Goal: Information Seeking & Learning: Learn about a topic

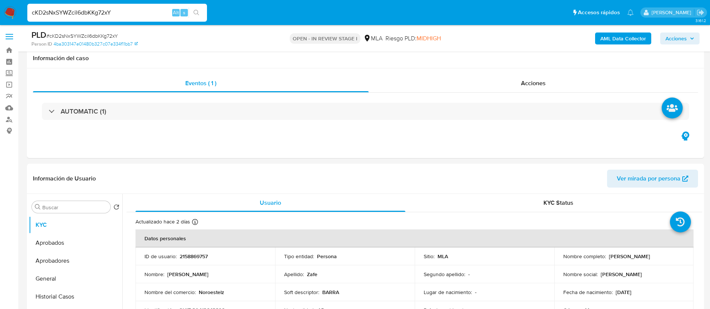
select select "10"
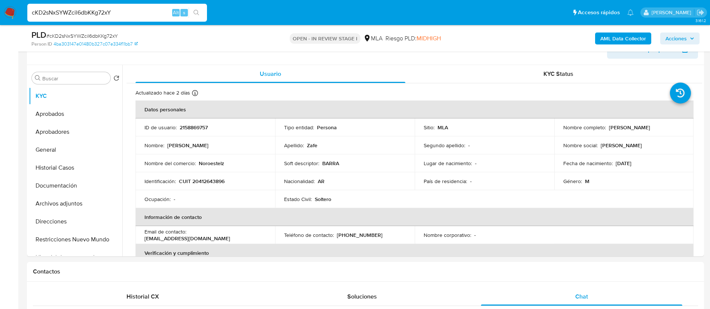
click at [125, 11] on input "cKD2sNxSYWZcil6dbKKg72xY" at bounding box center [117, 13] width 180 height 10
type input "ya5gOUZotpYR3dCbB7BNeGVW"
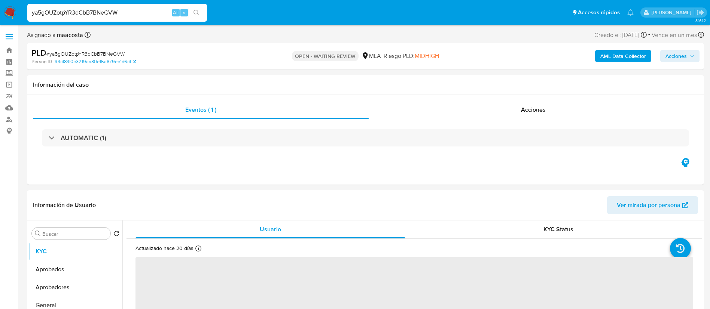
select select "10"
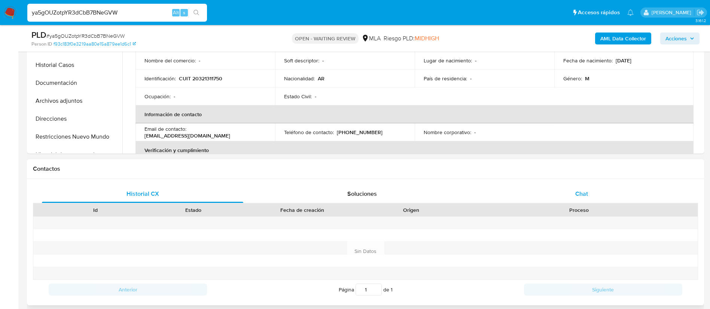
click at [581, 193] on span "Chat" at bounding box center [581, 194] width 13 height 9
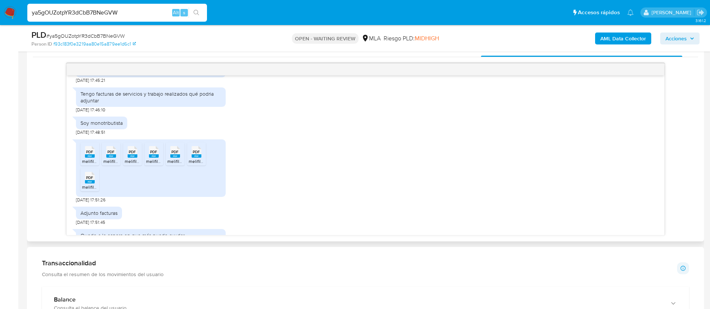
scroll to position [574, 0]
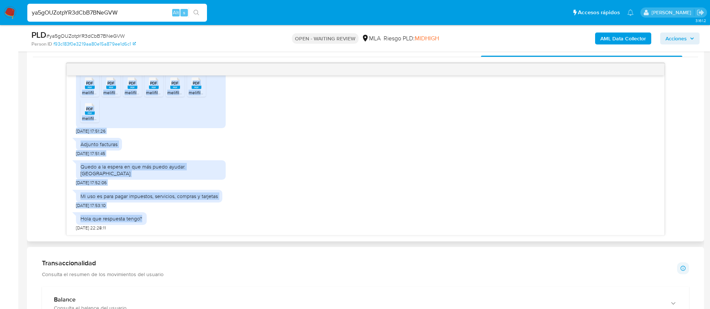
drag, startPoint x: 80, startPoint y: 149, endPoint x: 147, endPoint y: 225, distance: 100.5
click at [147, 225] on div "[DATE] 17:32:19 PDF PDF melifile5232536599746843852.pdf [DATE] 17:44:03 La mayo…" at bounding box center [365, 156] width 597 height 160
copy div "La mayoría de mis transferencias son de servicios prestados [DATE] 17:44:49 Tam…"
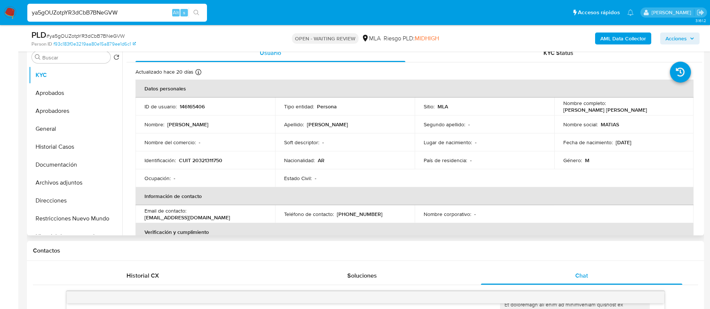
scroll to position [149, 0]
click at [133, 13] on input "ya5gOUZotpYR3dCbB7BNeGVW" at bounding box center [117, 13] width 180 height 10
paste input "ZnD4aUM7n1QUgc8g3Akr8Sra"
type input "ZnD4aUM7n1QUgc8g3Akr8Sra"
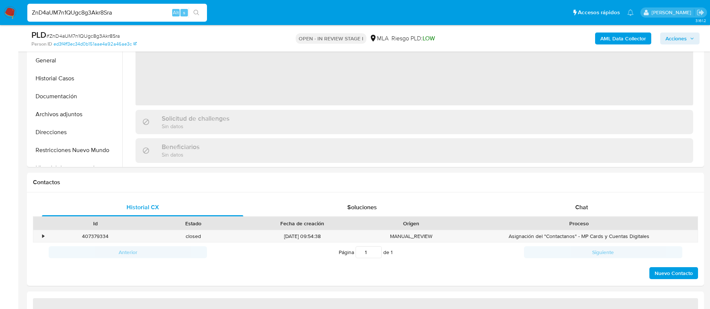
scroll to position [272, 0]
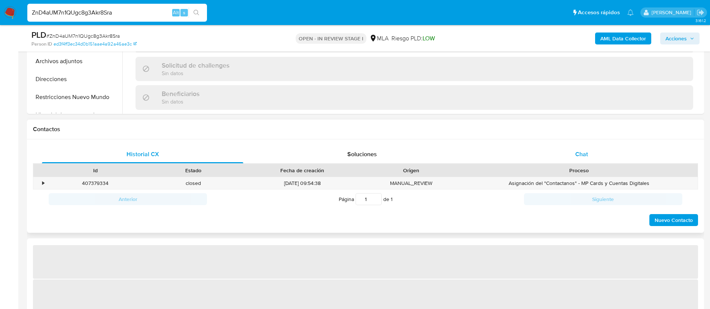
select select "10"
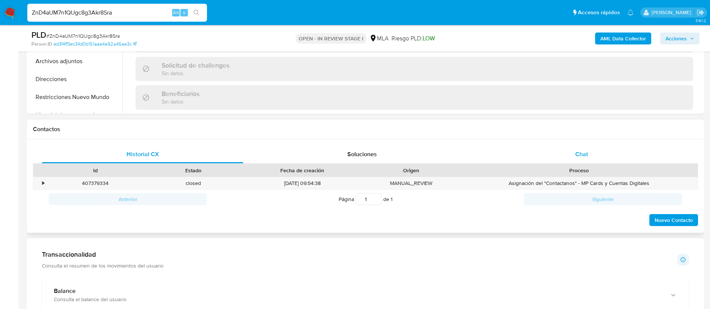
click at [574, 154] on div "Chat" at bounding box center [581, 155] width 201 height 18
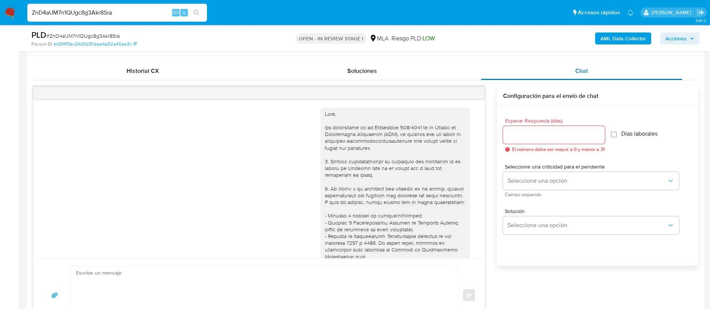
scroll to position [1384, 0]
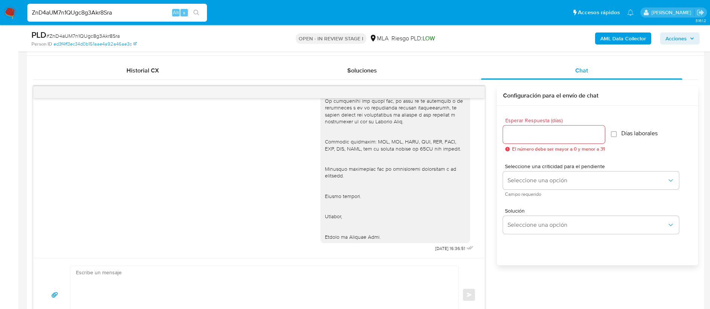
paste input "t74Q4qPf5vF9dzaV39MCWK5T"
click at [123, 12] on input "t74Q4qPf5vF9dzaV39MCWK5T" at bounding box center [117, 13] width 180 height 10
type input "t74Q4qPf5vF9dzaV39MCWK5T"
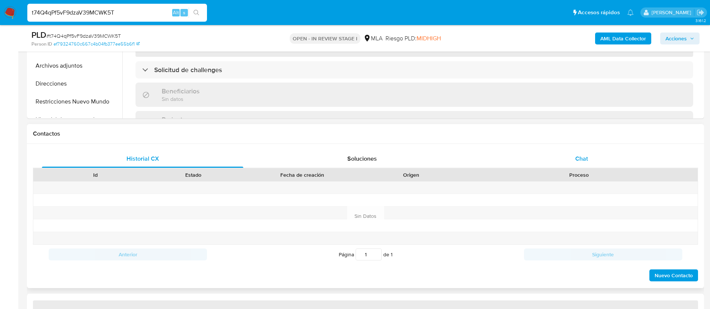
select select "10"
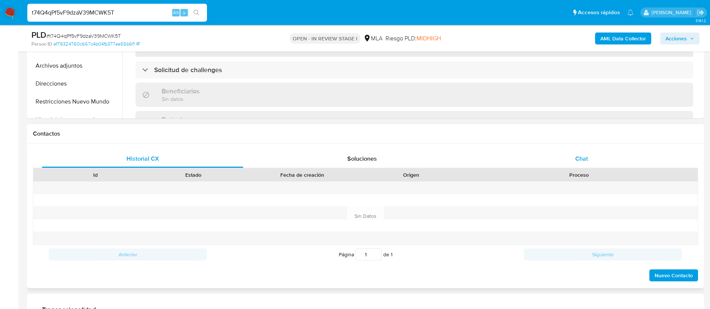
click at [573, 161] on div "Chat" at bounding box center [581, 159] width 201 height 18
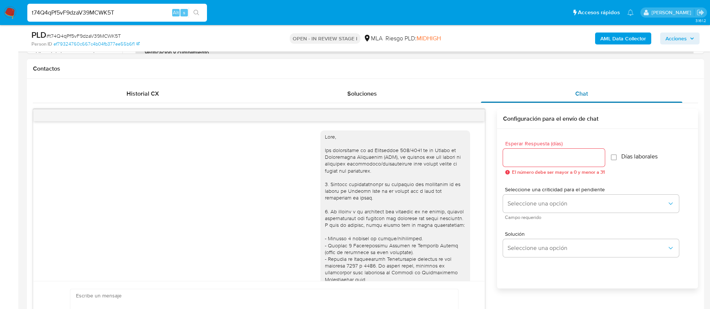
scroll to position [733, 0]
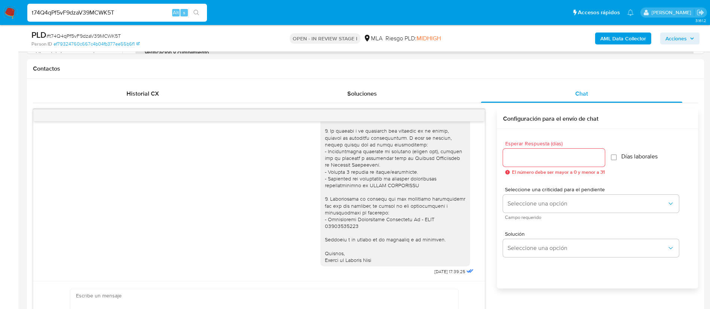
click at [128, 9] on input "t74Q4qPf5vF9dzaV39MCWK5T" at bounding box center [117, 13] width 180 height 10
click at [175, 94] on div "Historial CX" at bounding box center [142, 94] width 201 height 18
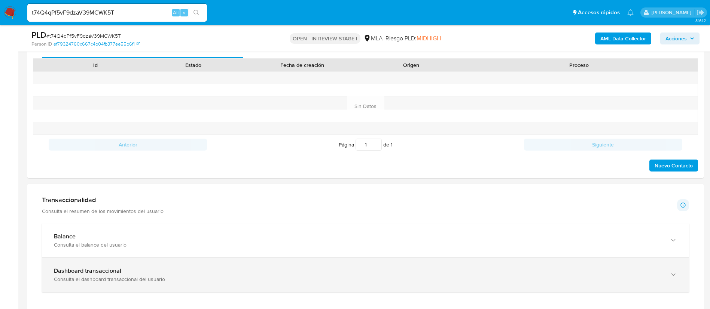
scroll to position [364, 0]
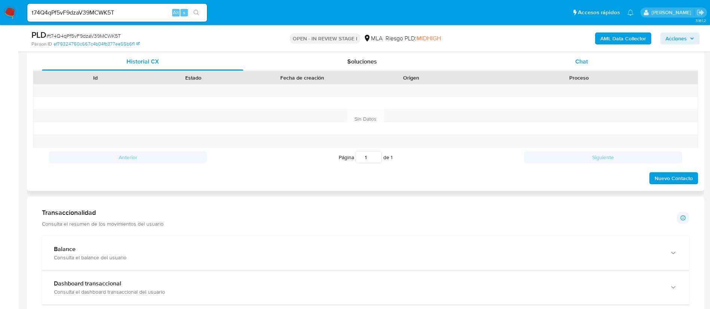
click at [585, 59] on span "Chat" at bounding box center [581, 61] width 13 height 9
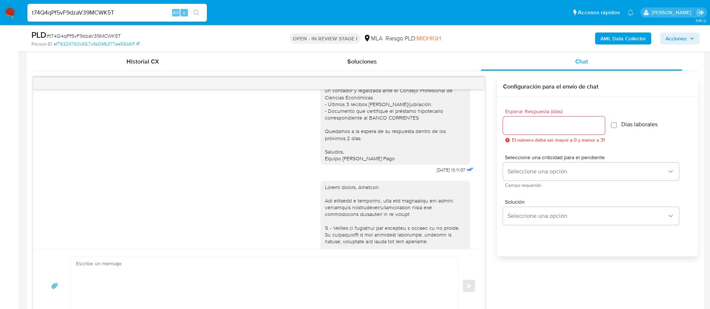
scroll to position [569, 0]
click at [400, 128] on div "Buenas tardes, Gracias por tu respuesta. En este caso, necesitamos que nos enví…" at bounding box center [395, 105] width 141 height 116
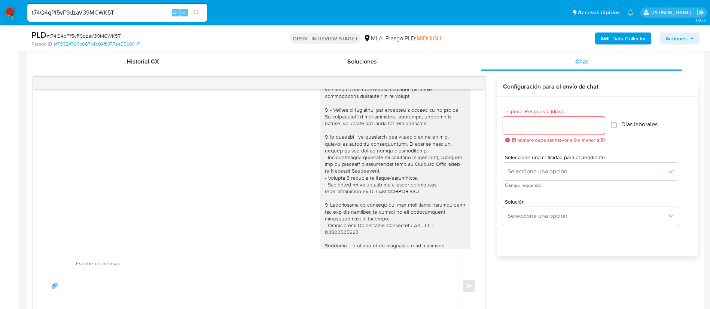
scroll to position [689, 0]
click at [363, 186] on div at bounding box center [395, 167] width 141 height 204
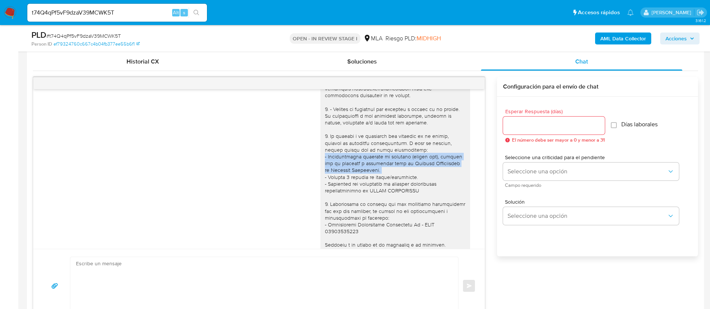
click at [363, 186] on div at bounding box center [395, 167] width 141 height 204
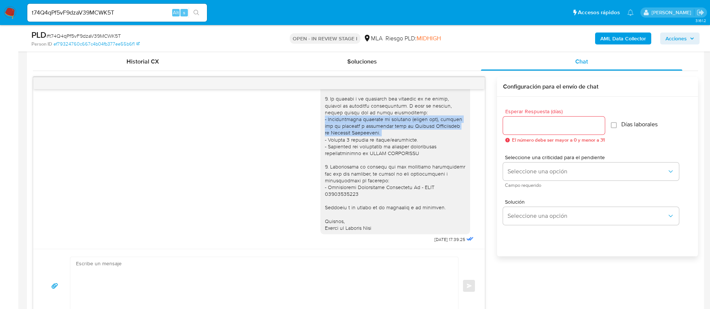
scroll to position [733, 0]
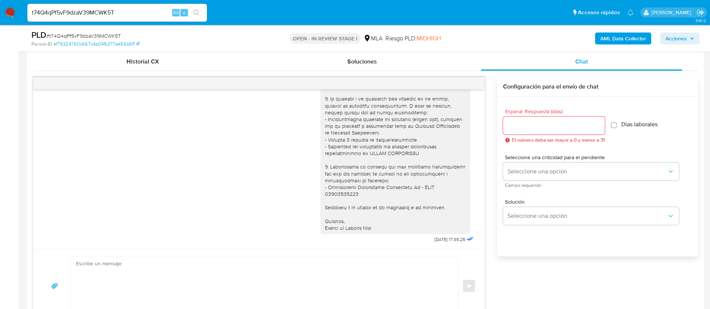
click at [360, 193] on div at bounding box center [395, 130] width 141 height 204
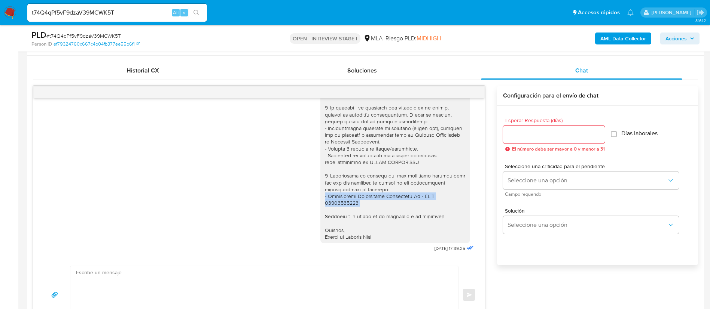
scroll to position [354, 0]
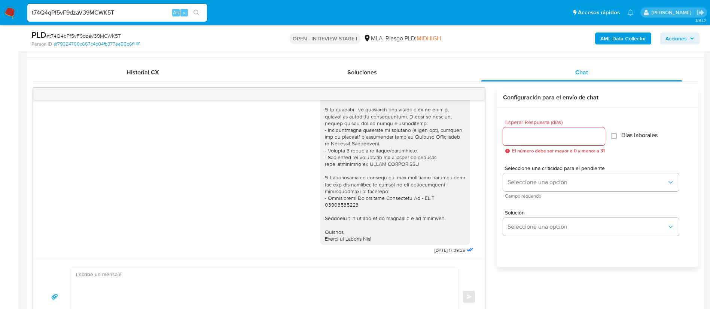
click at [129, 9] on input "t74Q4qPf5vF9dzaV39MCWK5T" at bounding box center [117, 13] width 180 height 10
paste input "KvwAgimtcnUCEv5jaTiFQGVu"
type input "KvwAgimtcnUCEv5jaTiFQGVu"
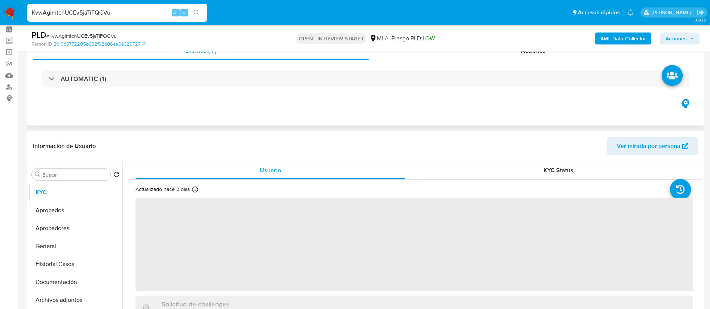
select select "10"
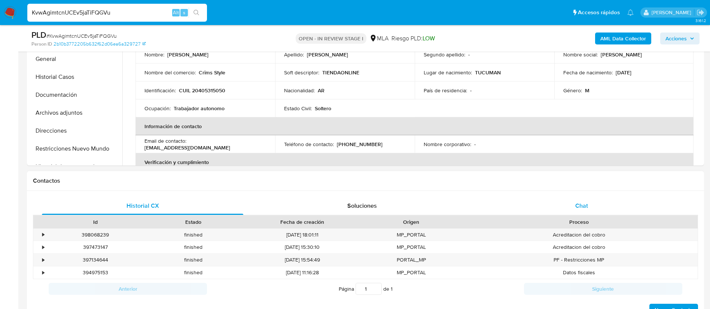
drag, startPoint x: 596, startPoint y: 223, endPoint x: 578, endPoint y: 204, distance: 25.7
click at [578, 204] on div "Historial CX Soluciones Chat Id Estado Fecha de creación Origen Proceso • 39806…" at bounding box center [365, 257] width 665 height 120
click at [578, 204] on span "Chat" at bounding box center [581, 206] width 13 height 9
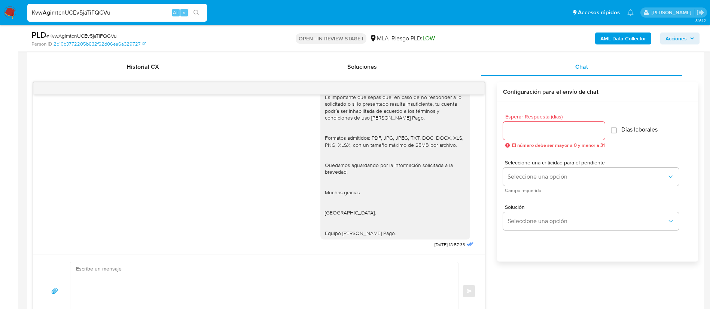
scroll to position [824, 0]
click at [434, 247] on span "[DATE] 18:57:33" at bounding box center [449, 245] width 31 height 6
drag, startPoint x: 427, startPoint y: 247, endPoint x: 428, endPoint y: 163, distance: 83.8
click at [428, 163] on div "Buenas tardes, Gracias por tu respuesta. En este caso, necesitamos que nos enví…" at bounding box center [397, 121] width 155 height 260
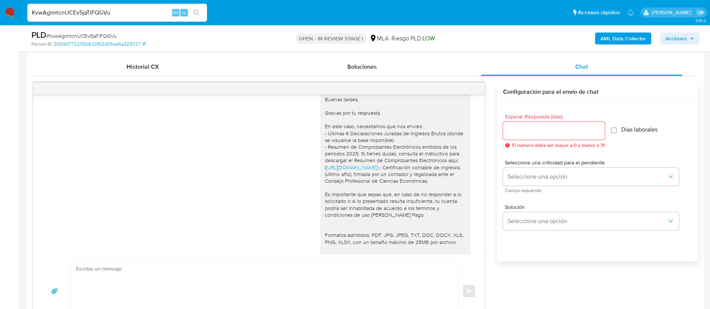
scroll to position [678, 0]
click at [358, 173] on div "Buenas tardes, Gracias por tu respuesta. En este caso, necesitamos que nos enví…" at bounding box center [395, 217] width 141 height 238
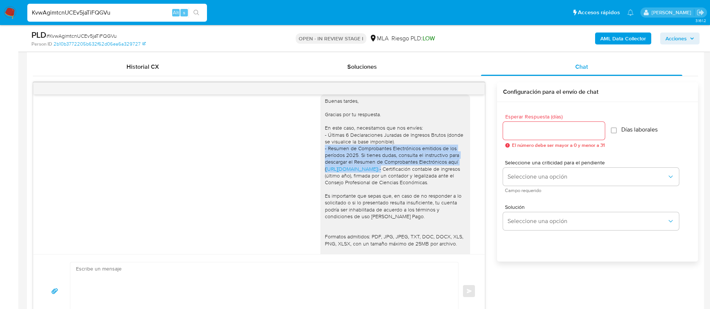
click at [358, 173] on div "Buenas tardes, Gracias por tu respuesta. En este caso, necesitamos que nos enví…" at bounding box center [395, 217] width 141 height 238
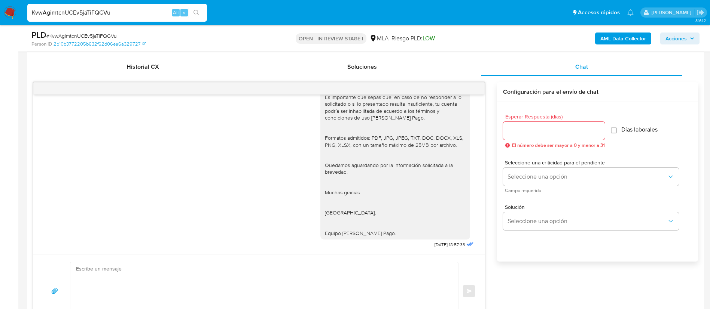
scroll to position [787, 0]
paste input "pwHDZcDyuyGlKkcPH1WVOuFl"
click at [131, 14] on input "KvwAgimtcnUCEv5jaTiFQGVu" at bounding box center [117, 13] width 180 height 10
type input "pwHDZcDyuyGlKkcPH1WVOuFl"
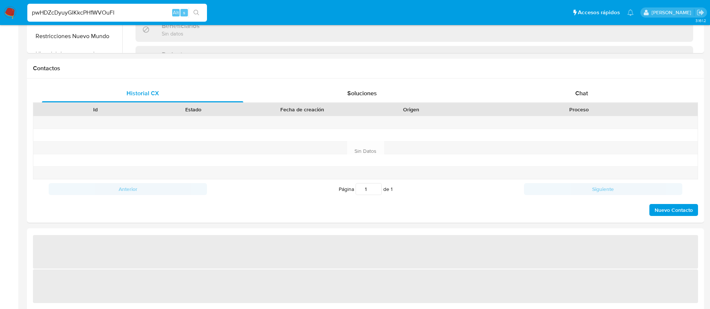
select select "10"
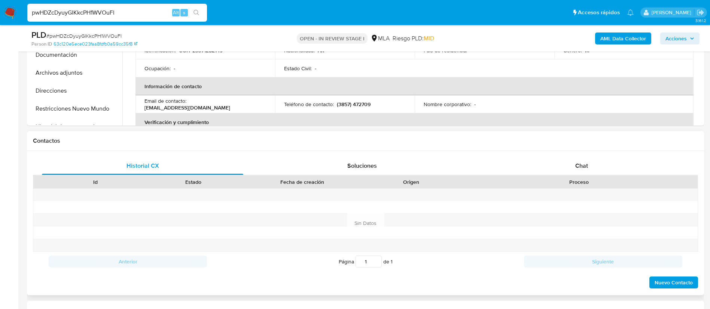
scroll to position [259, 0]
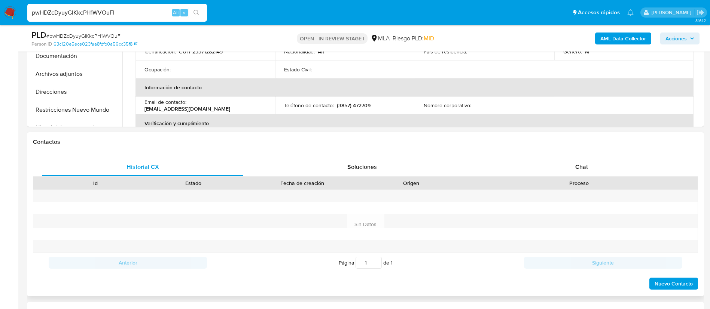
click at [576, 156] on div "Historial CX Soluciones Chat Id Estado Fecha de creación Origen Proceso Anterio…" at bounding box center [365, 224] width 677 height 144
click at [578, 166] on span "Chat" at bounding box center [581, 167] width 13 height 9
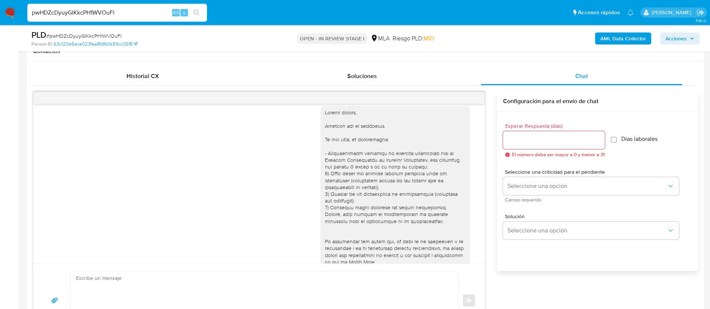
scroll to position [457, 0]
click at [164, 12] on input "pwHDZcDyuyGlKkcPH1WVOuFl" at bounding box center [117, 13] width 180 height 10
paste input "cKD2sNxSYWZcil6dbKKg72xY"
type input "cKD2sNxSYWZcil6dbKKg72xY"
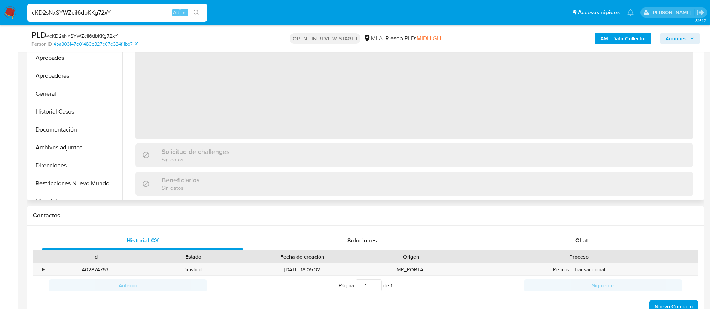
select select "10"
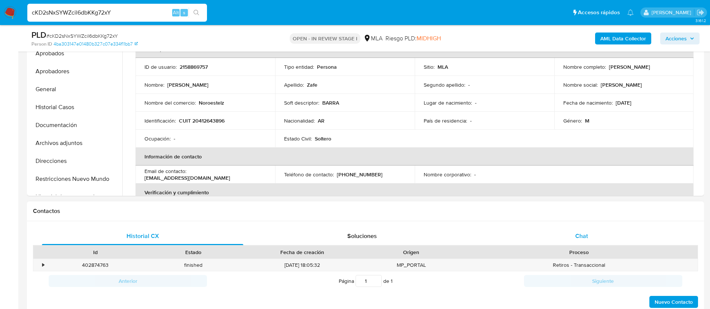
click at [586, 245] on div "Chat" at bounding box center [581, 236] width 201 height 18
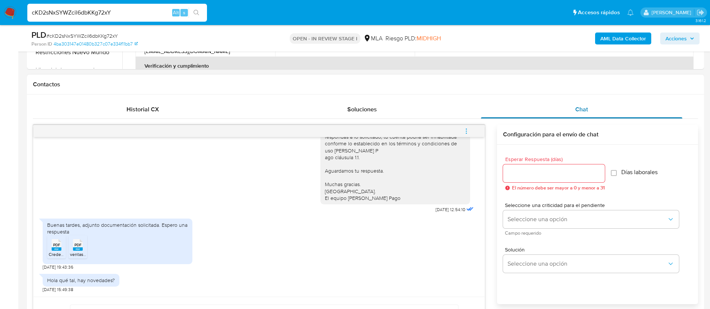
scroll to position [318, 0]
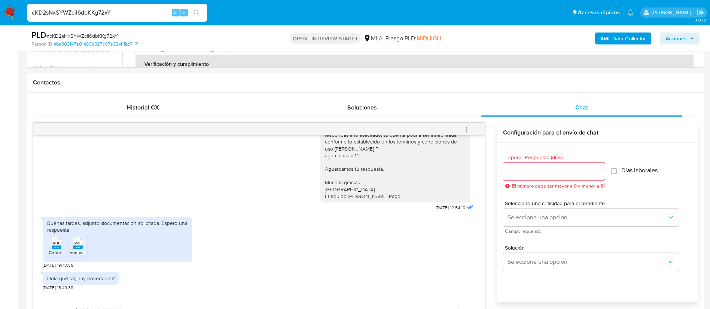
paste input "ya5gOUZotpYR3dCbB7BNeGVW"
click at [102, 13] on input "cKD2sNxSYWZcil6dbKKg72xY" at bounding box center [117, 13] width 180 height 10
type input "ya5gOUZotpYR3dCbB7BNeGVW"
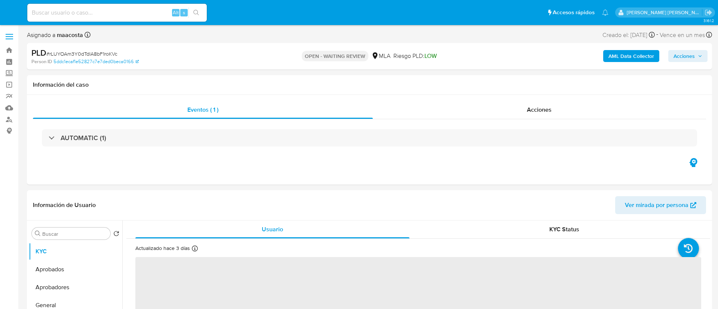
select select "10"
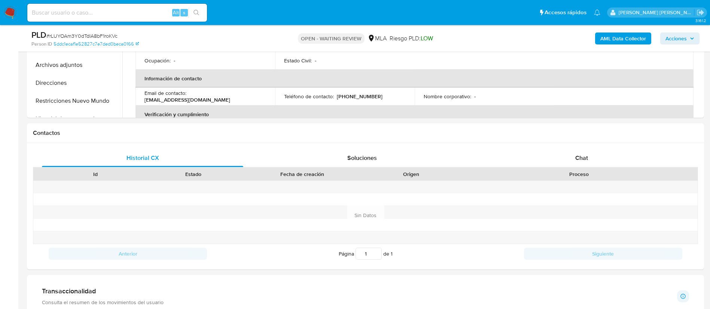
scroll to position [323, 0]
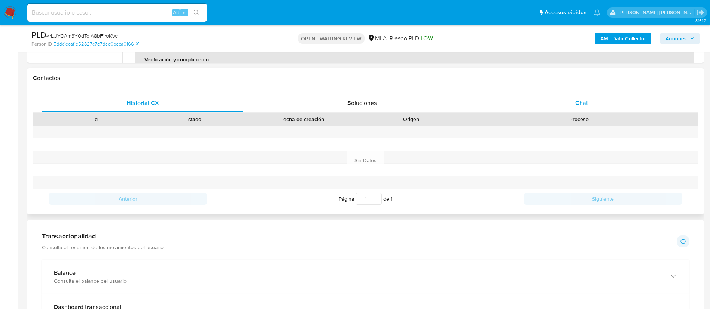
click at [580, 105] on span "Chat" at bounding box center [581, 103] width 13 height 9
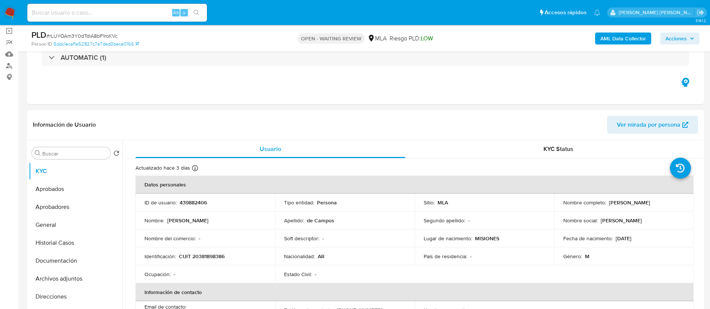
scroll to position [53, 0]
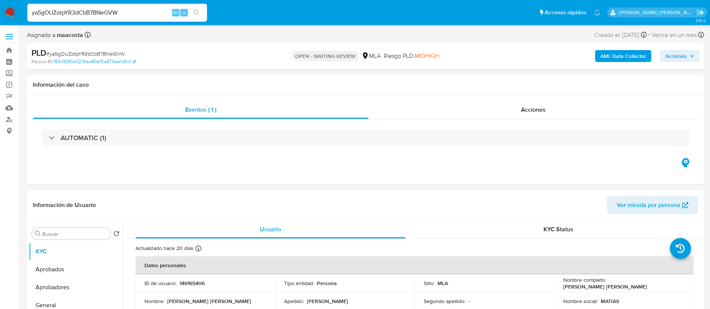
select select "10"
paste input "rLUYOAm3Y0dTdIA8bF1roKVc"
click at [129, 14] on input "ya5gOUZotpYR3dCbB7BNeGVW" at bounding box center [117, 13] width 180 height 10
type input "rLUYOAm3Y0dTdIA8bF1roKVc"
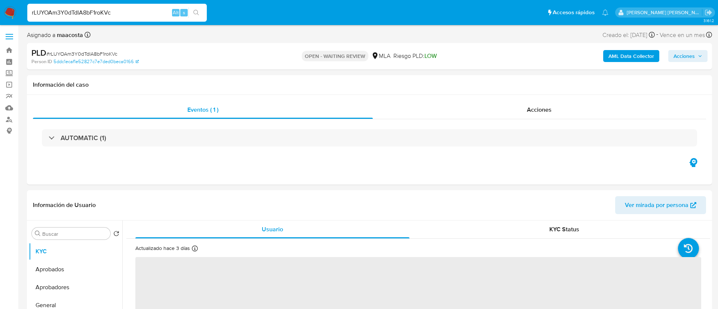
select select "10"
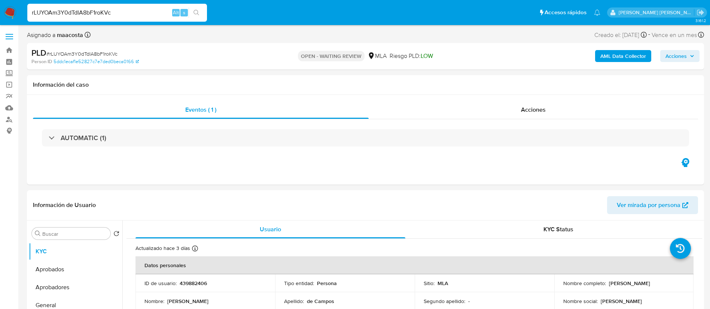
paste input "331831786"
click at [149, 16] on input "rLUYOAm3Y0dTdIA8bF1roKVc" at bounding box center [117, 13] width 180 height 10
type input "331831786"
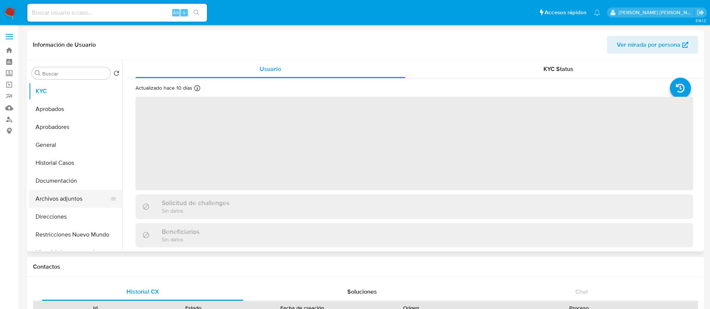
select select "10"
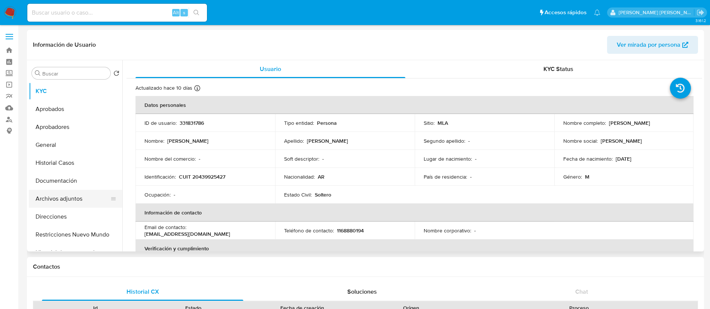
click at [68, 203] on button "Archivos adjuntos" at bounding box center [73, 199] width 88 height 18
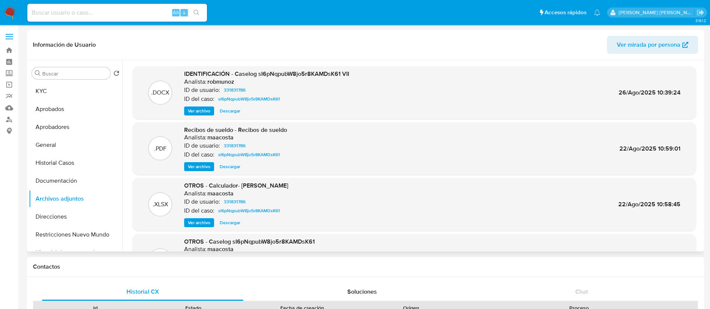
click at [207, 114] on span "Ver archivo" at bounding box center [199, 110] width 22 height 7
click at [296, 73] on span "IDENTIFICACIÓN - Caselog sI6pNqpubW8jo5r8KAMDsK61 VII" at bounding box center [266, 74] width 165 height 9
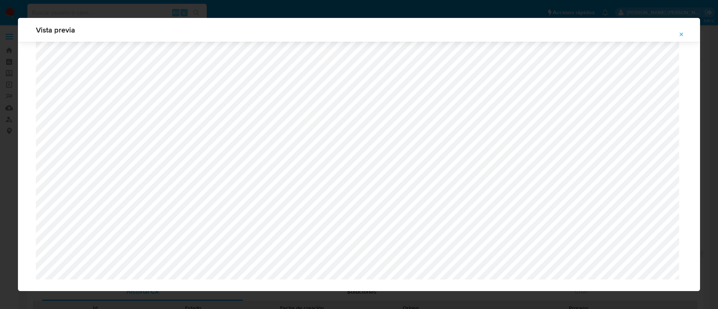
scroll to position [582, 0]
click at [678, 31] on button "Attachment preview" at bounding box center [681, 34] width 16 height 12
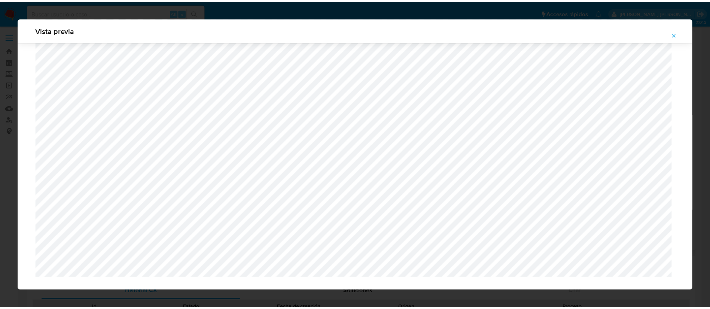
scroll to position [0, 0]
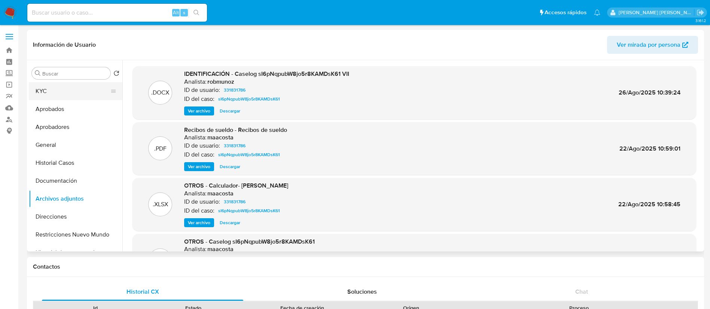
click at [65, 92] on button "KYC" at bounding box center [73, 91] width 88 height 18
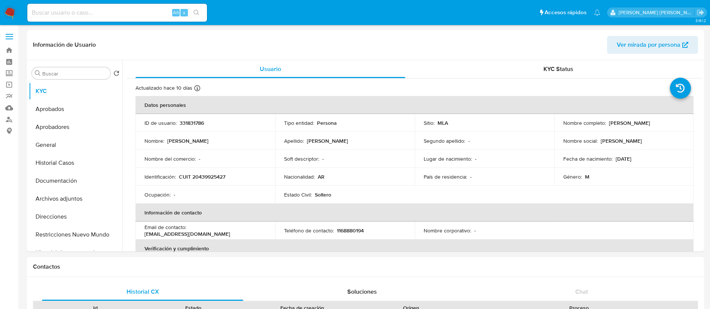
drag, startPoint x: 605, startPoint y: 120, endPoint x: 668, endPoint y: 123, distance: 62.9
click at [668, 123] on div "Nombre completo : Kevin Ezequiel Rondan" at bounding box center [624, 123] width 122 height 7
copy div "Kevin Ezequiel Rondan"
paste input "523748875"
click at [99, 16] on input "523748875" at bounding box center [117, 13] width 180 height 10
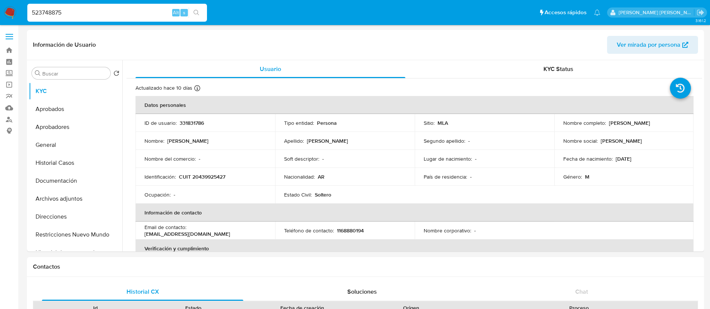
type input "523748875"
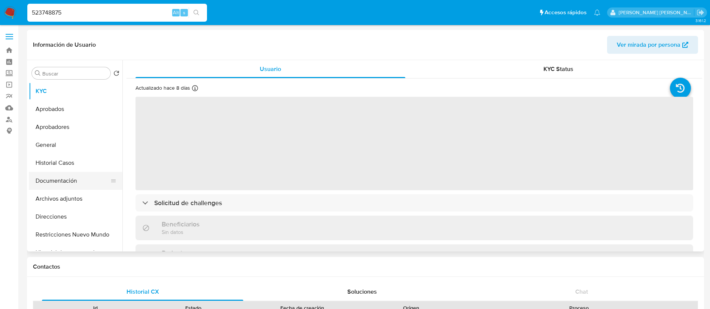
select select "10"
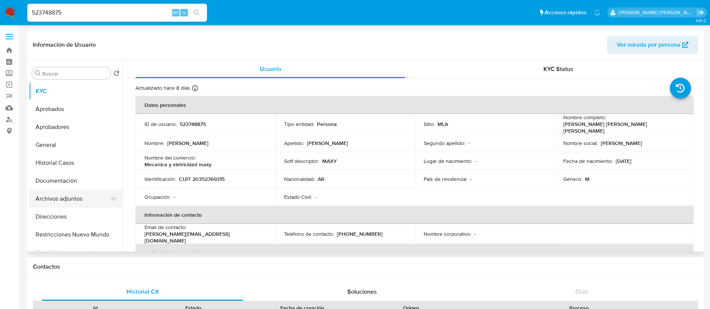
click at [73, 195] on button "Archivos adjuntos" at bounding box center [73, 199] width 88 height 18
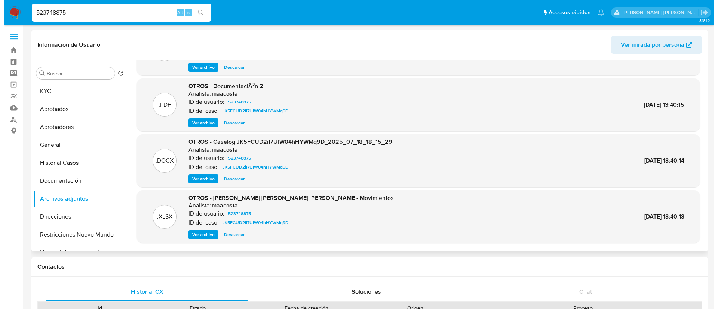
scroll to position [46, 0]
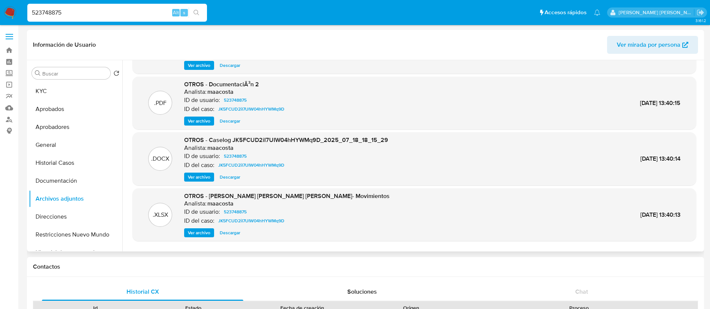
click at [206, 174] on span "Ver archivo" at bounding box center [199, 177] width 22 height 7
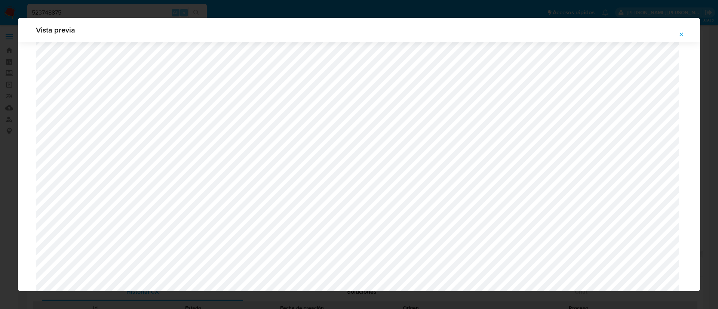
scroll to position [646, 0]
click at [362, 10] on div "Vista previa" at bounding box center [359, 154] width 718 height 309
click at [688, 36] on button "Attachment preview" at bounding box center [681, 34] width 16 height 12
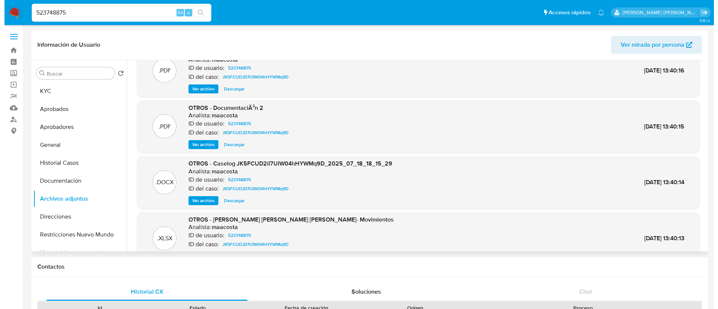
scroll to position [0, 0]
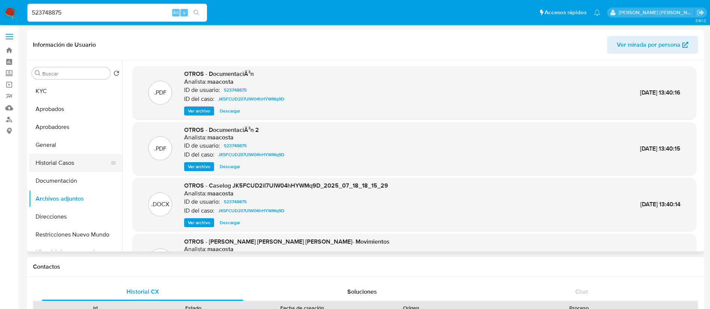
click at [46, 163] on button "Historial Casos" at bounding box center [73, 163] width 88 height 18
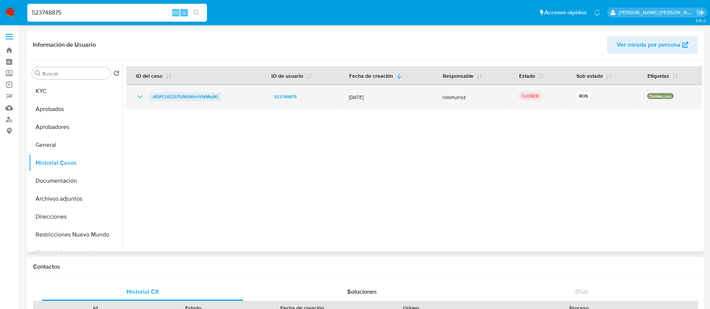
click at [174, 98] on span "JK5FCUD2iI7UIW04hHYWMq9D" at bounding box center [185, 96] width 66 height 9
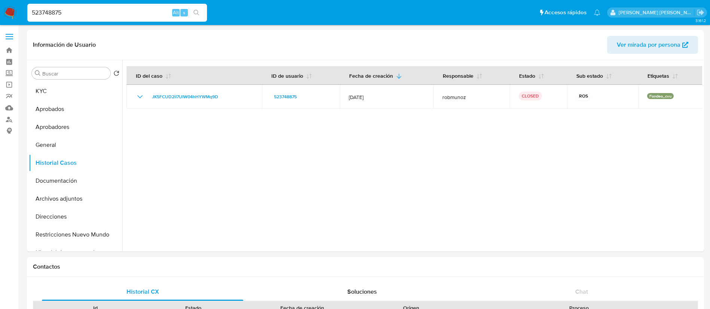
click at [100, 15] on input "523748875" at bounding box center [117, 13] width 180 height 10
paste input "180512461"
type input "180512461"
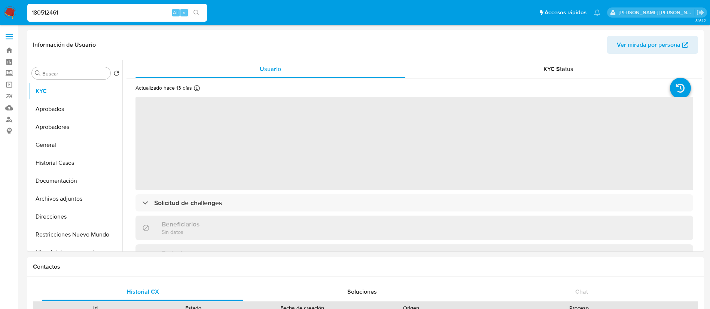
select select "10"
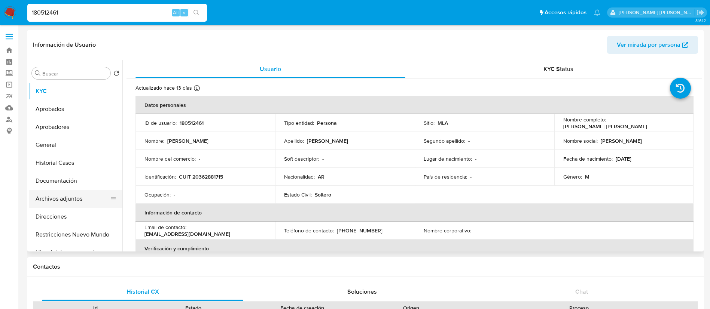
click at [45, 197] on button "Archivos adjuntos" at bounding box center [73, 199] width 88 height 18
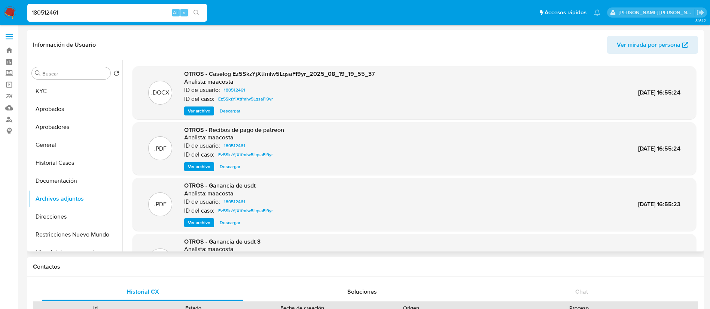
click at [199, 114] on span "Ver archivo" at bounding box center [199, 110] width 22 height 7
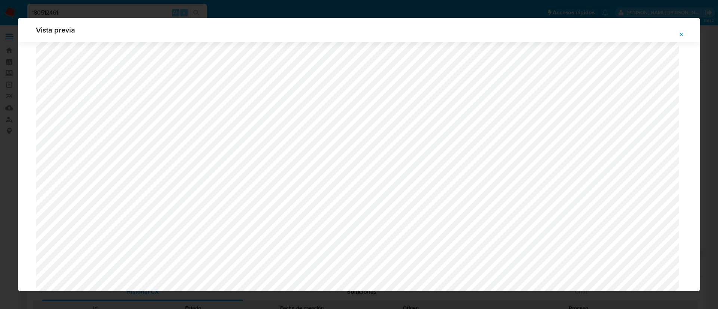
scroll to position [488, 0]
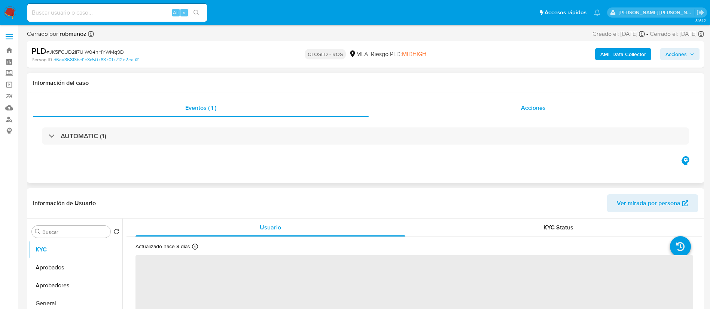
click at [544, 111] on span "Acciones" at bounding box center [533, 108] width 25 height 9
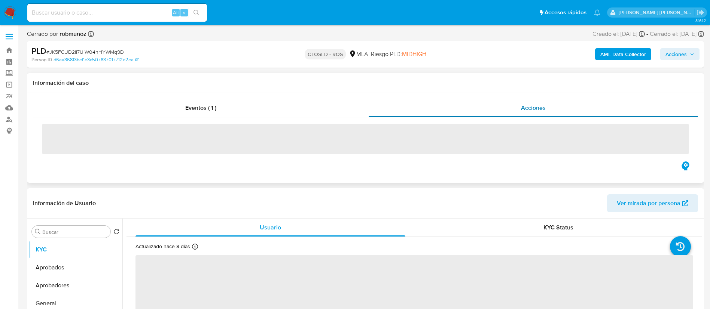
select select "10"
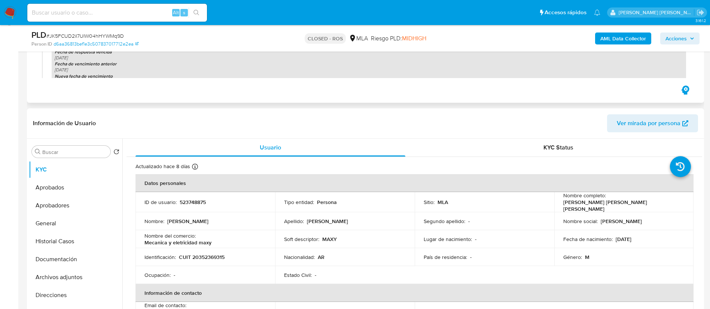
scroll to position [110, 0]
click at [157, 125] on header "Información de Usuario Ver mirada por persona" at bounding box center [365, 122] width 665 height 18
click at [65, 275] on button "Archivos adjuntos" at bounding box center [73, 276] width 88 height 18
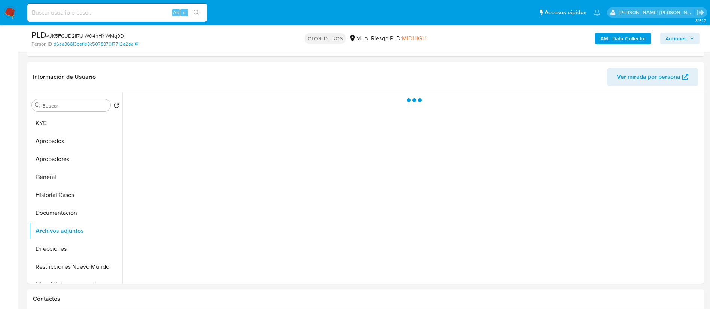
scroll to position [156, 0]
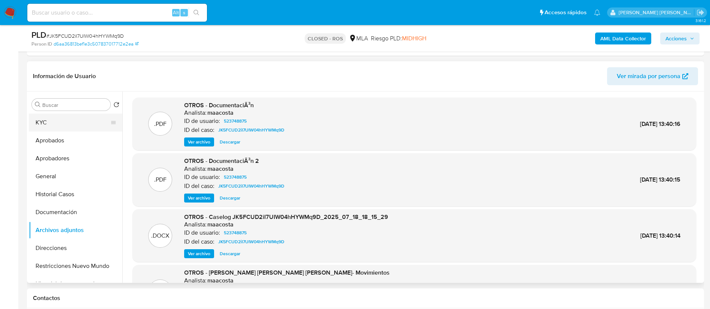
click at [52, 127] on button "KYC" at bounding box center [73, 123] width 88 height 18
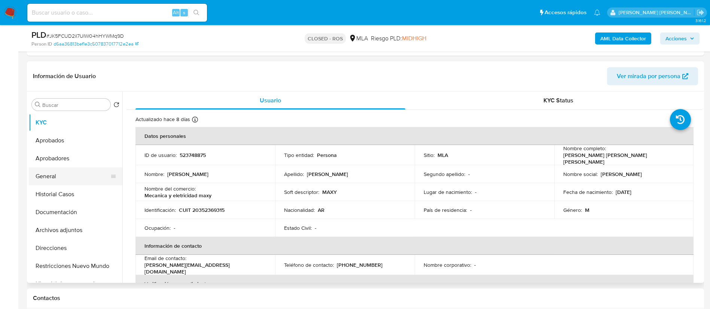
click at [62, 174] on button "General" at bounding box center [73, 177] width 88 height 18
